Goal: Check status: Check status

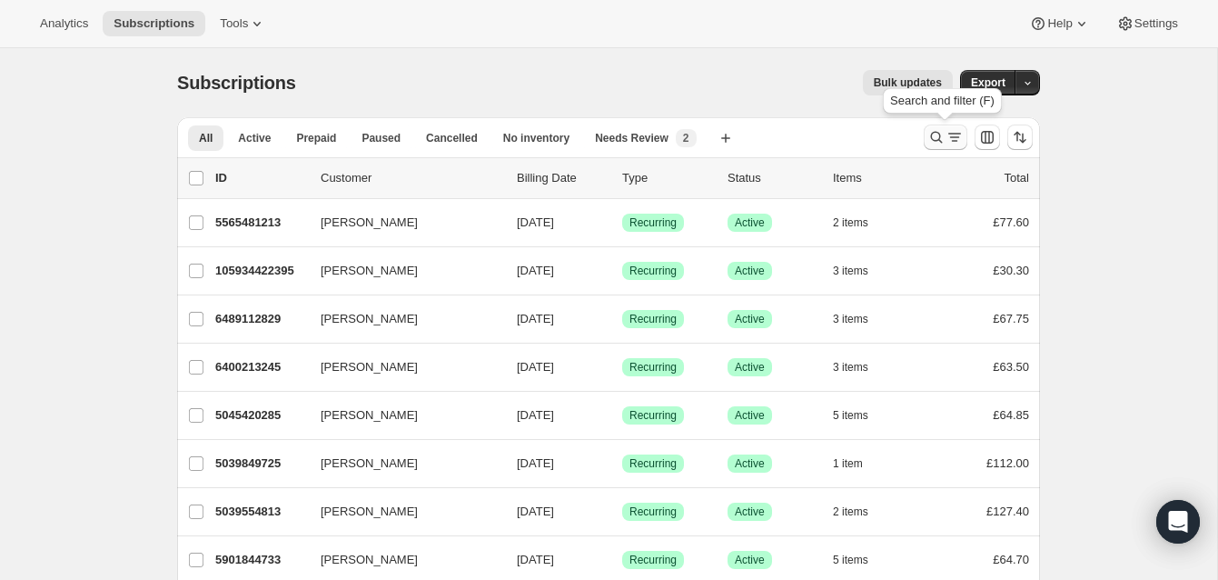
click at [935, 132] on icon "Search and filter results" at bounding box center [937, 138] width 12 height 12
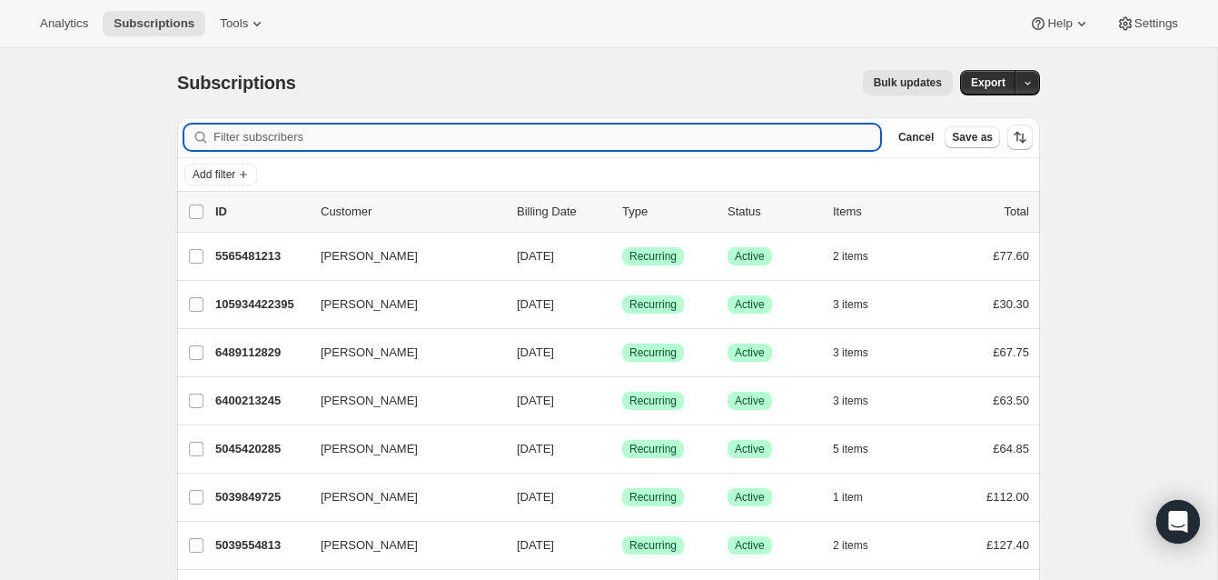
click at [482, 134] on input "Filter subscribers" at bounding box center [547, 136] width 667 height 25
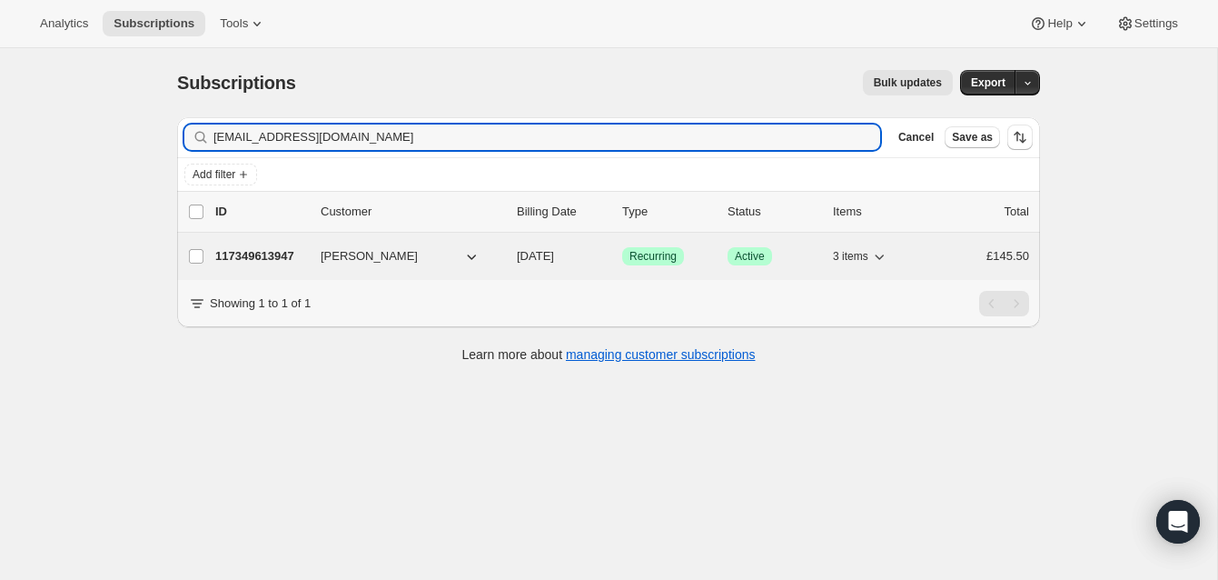
type input "[EMAIL_ADDRESS][DOMAIN_NAME]"
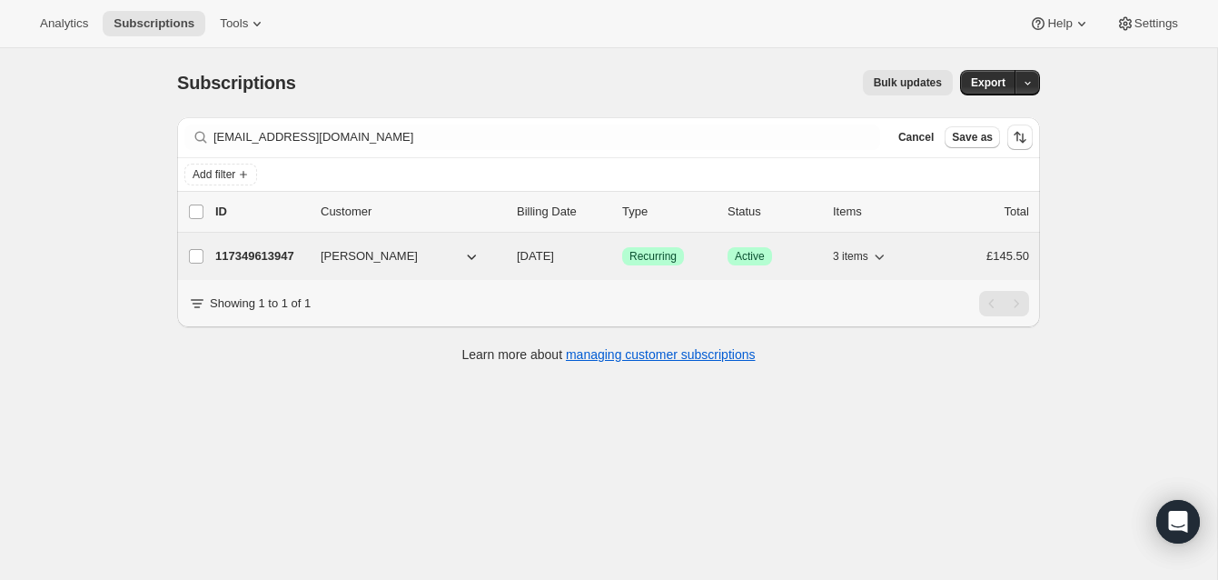
click at [296, 252] on p "117349613947" at bounding box center [260, 256] width 91 height 18
